Goal: Task Accomplishment & Management: Use online tool/utility

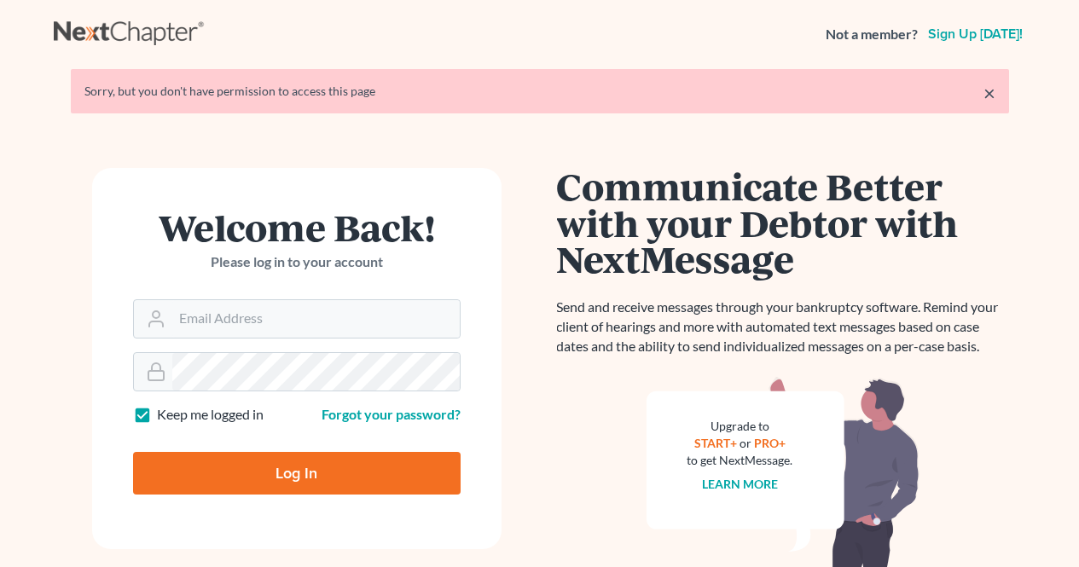
scroll to position [85, 0]
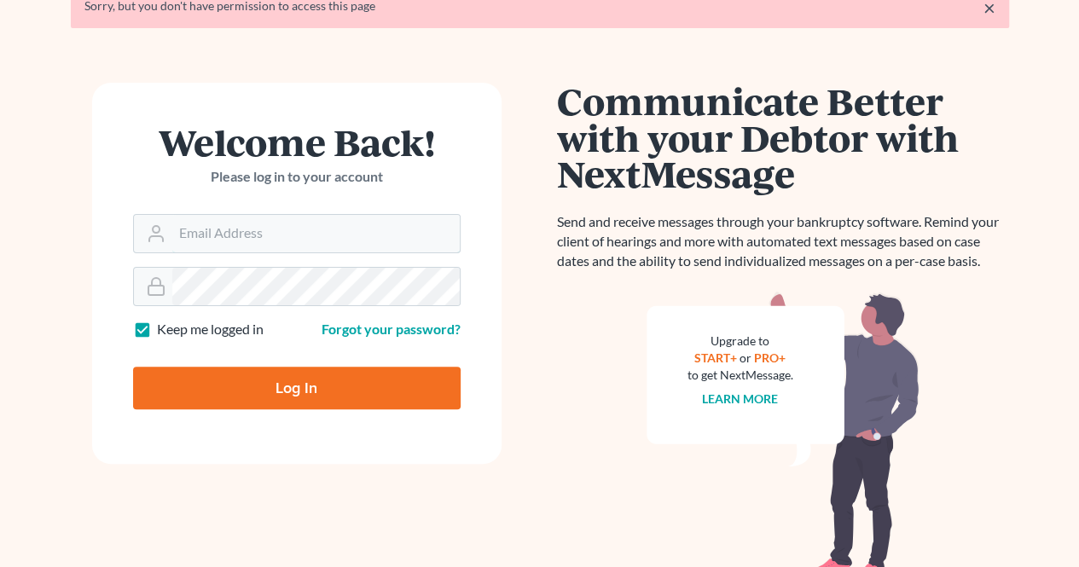
type input "[EMAIL_ADDRESS][DOMAIN_NAME]"
click at [327, 394] on input "Log In" at bounding box center [296, 388] width 327 height 43
type input "Thinking..."
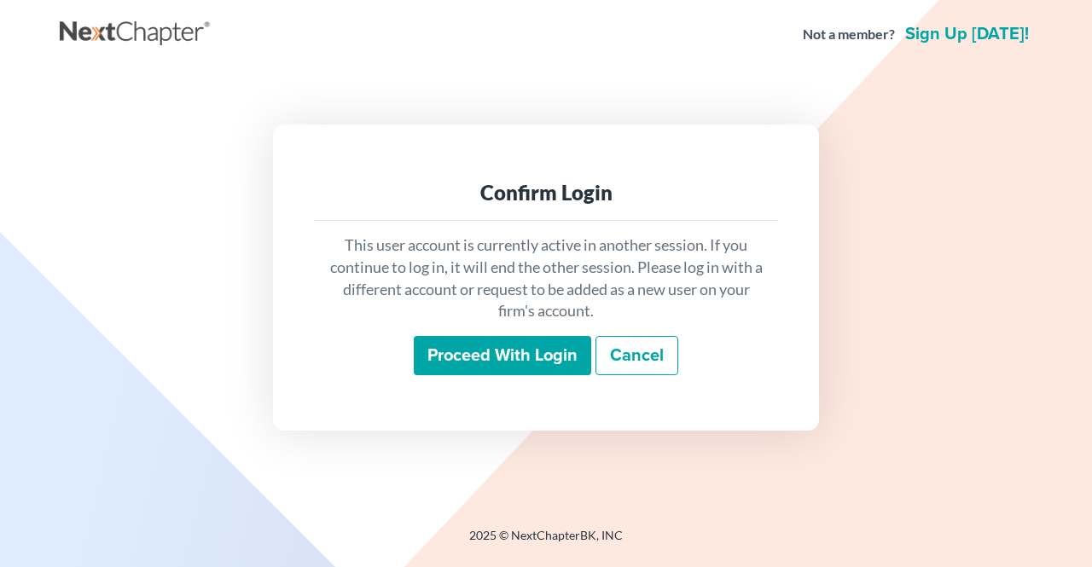
click at [566, 354] on input "Proceed with login" at bounding box center [502, 355] width 177 height 39
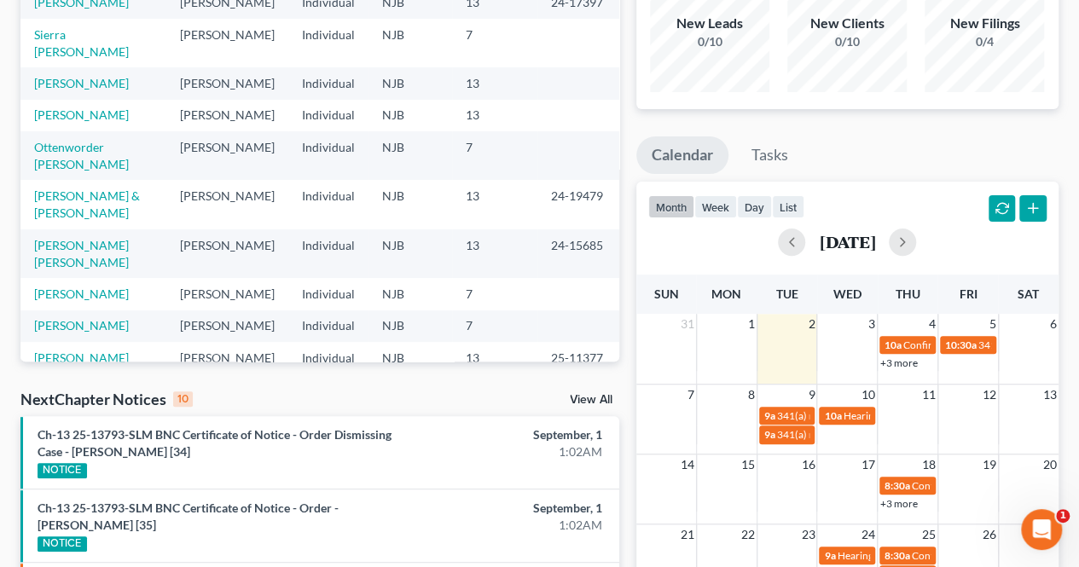
click at [633, 342] on div "Monthly Progress Bankruptcy Bankruptcy September 2025 August 2025 July 2025 Jun…" at bounding box center [847, 539] width 439 height 1240
